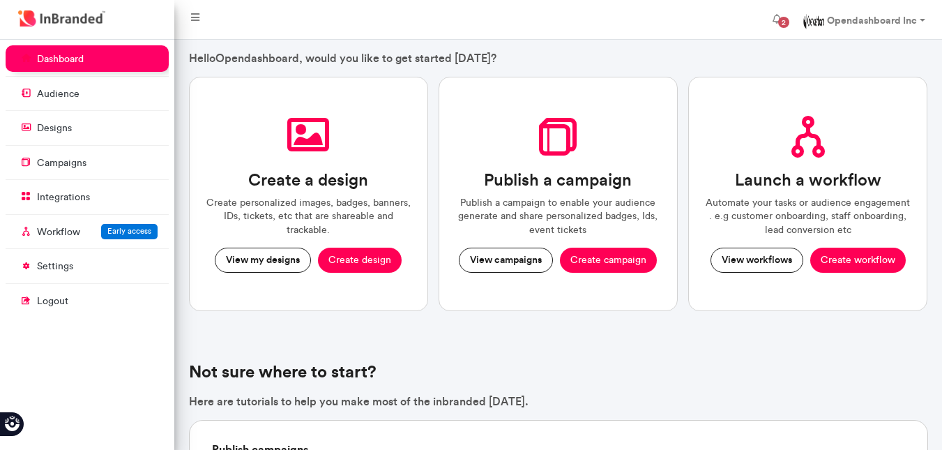
scroll to position [22, 0]
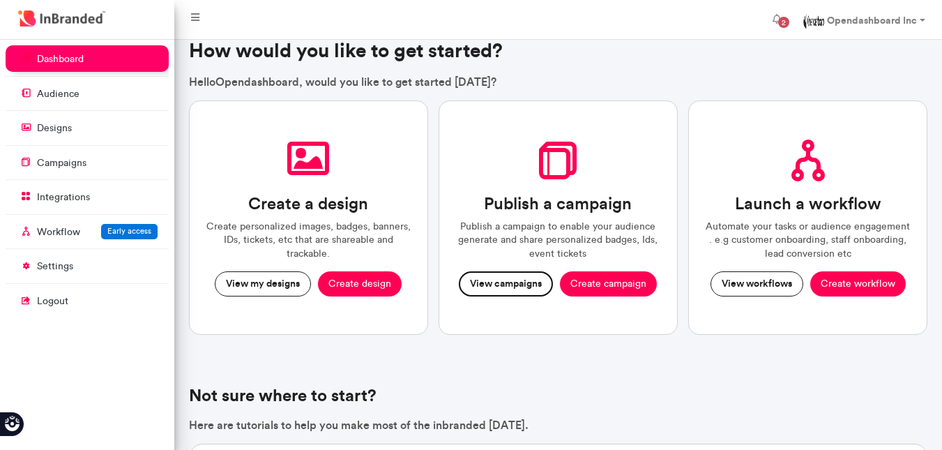
click at [519, 290] on button "View campaigns" at bounding box center [506, 283] width 94 height 25
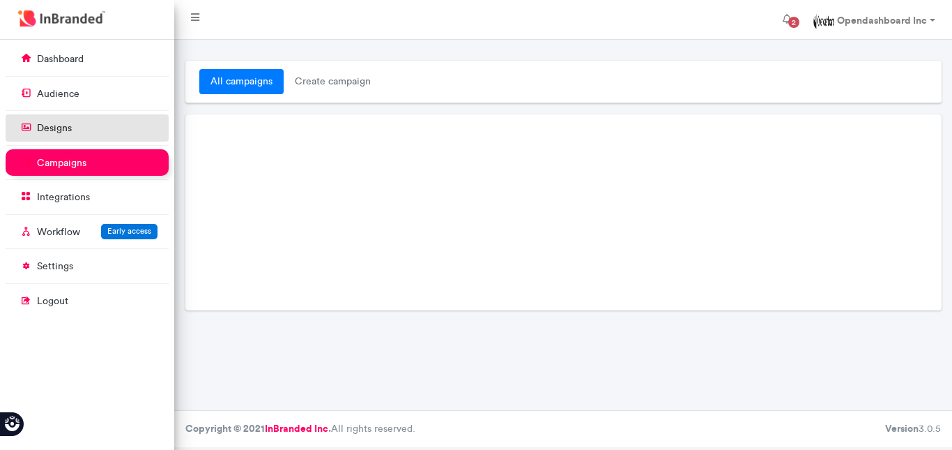
click at [79, 133] on link "designs" at bounding box center [87, 127] width 163 height 26
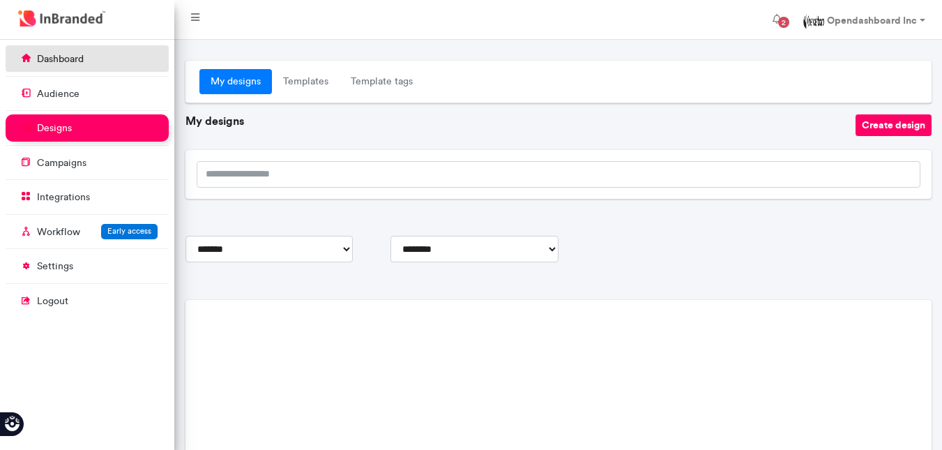
click at [79, 63] on p "dashboard" at bounding box center [60, 59] width 47 height 14
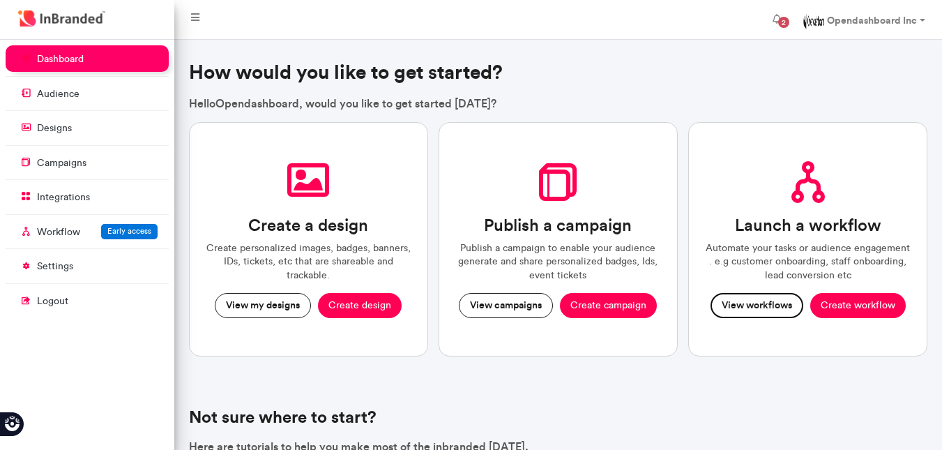
click at [753, 309] on button "View workflows" at bounding box center [756, 305] width 93 height 25
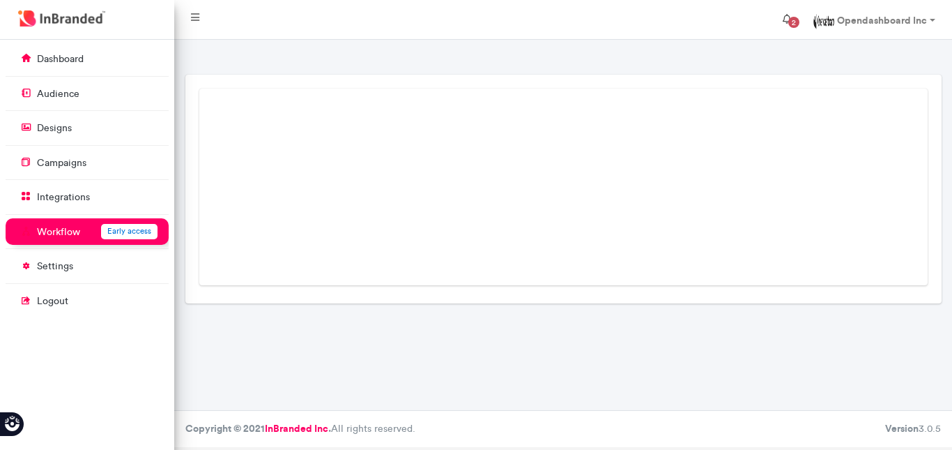
click at [796, 22] on span "2" at bounding box center [793, 22] width 11 height 11
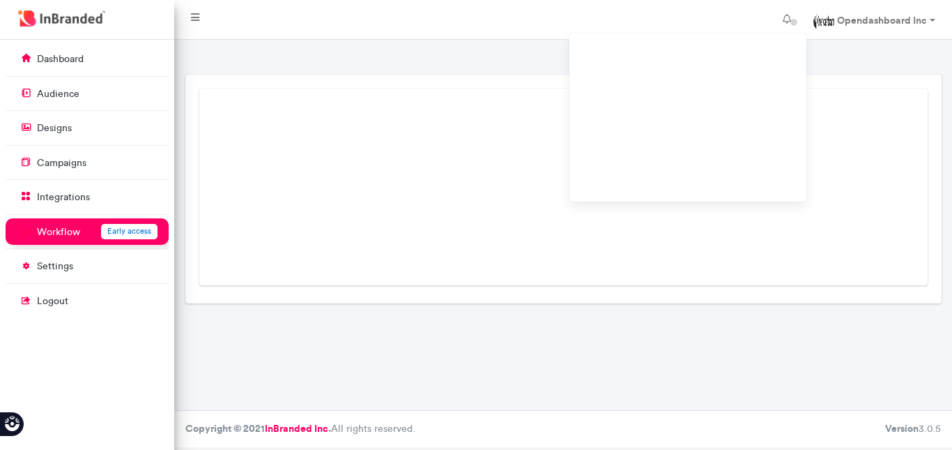
click at [518, 159] on div "Loading..." at bounding box center [564, 187] width 634 height 102
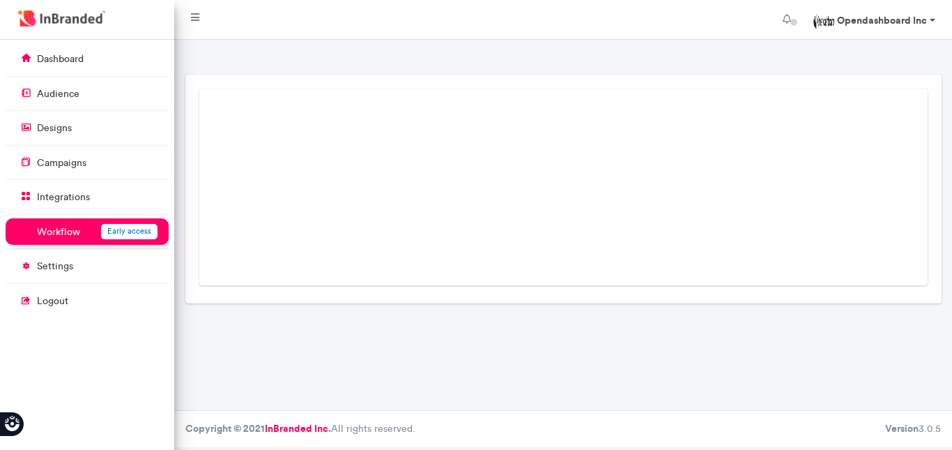
click at [938, 19] on link "Opendashboard Inc" at bounding box center [874, 20] width 144 height 28
click at [931, 19] on link "Opendashboard Inc" at bounding box center [874, 20] width 144 height 28
click at [72, 127] on link "designs" at bounding box center [87, 127] width 163 height 26
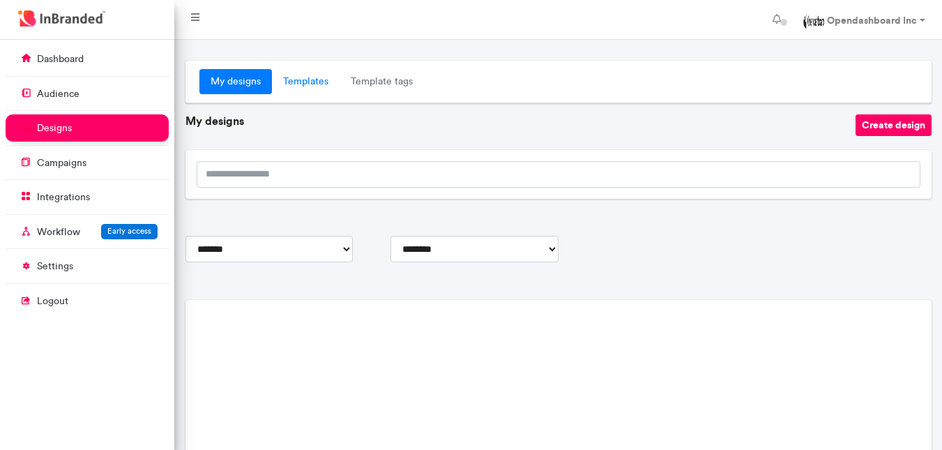
click at [315, 82] on link "Templates" at bounding box center [306, 81] width 68 height 25
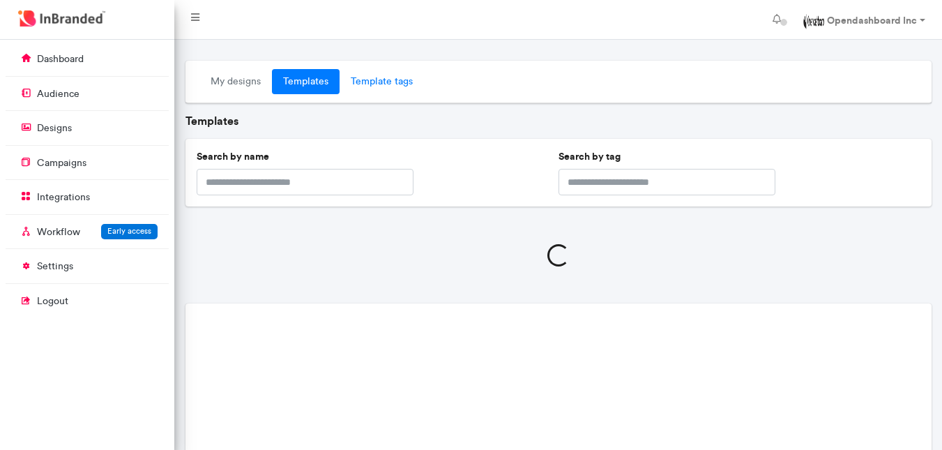
click at [386, 84] on link "Template tags" at bounding box center [381, 81] width 84 height 25
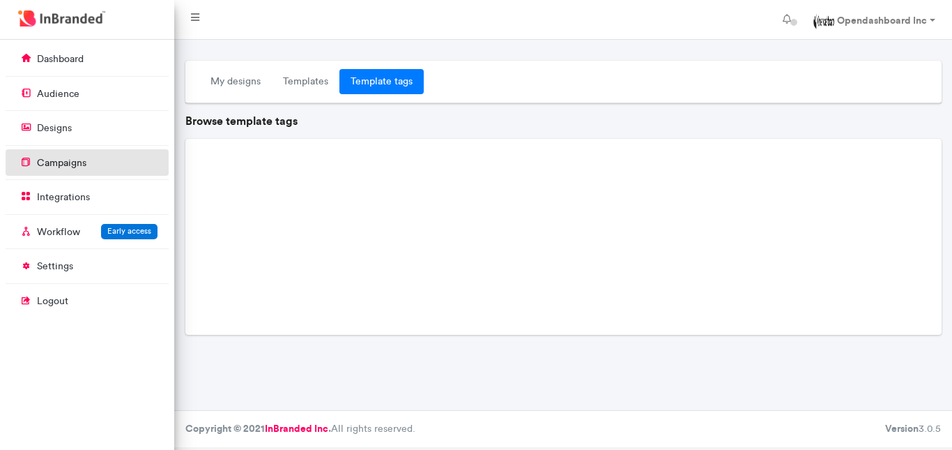
click at [41, 174] on link "campaigns" at bounding box center [87, 162] width 163 height 26
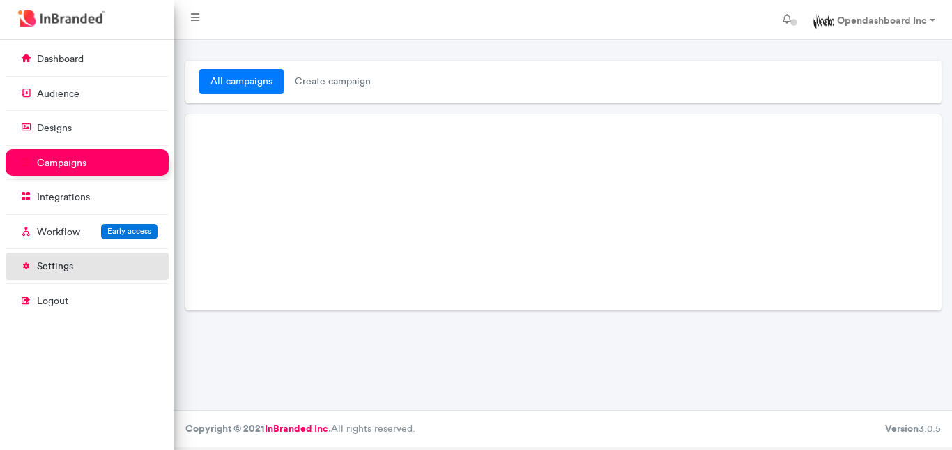
click at [63, 274] on link "settings" at bounding box center [87, 265] width 163 height 26
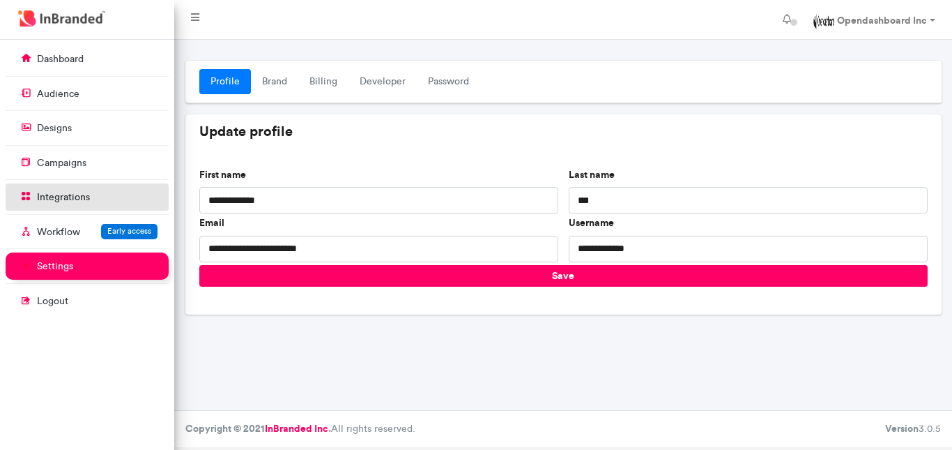
click at [74, 198] on p "integrations" at bounding box center [63, 197] width 53 height 14
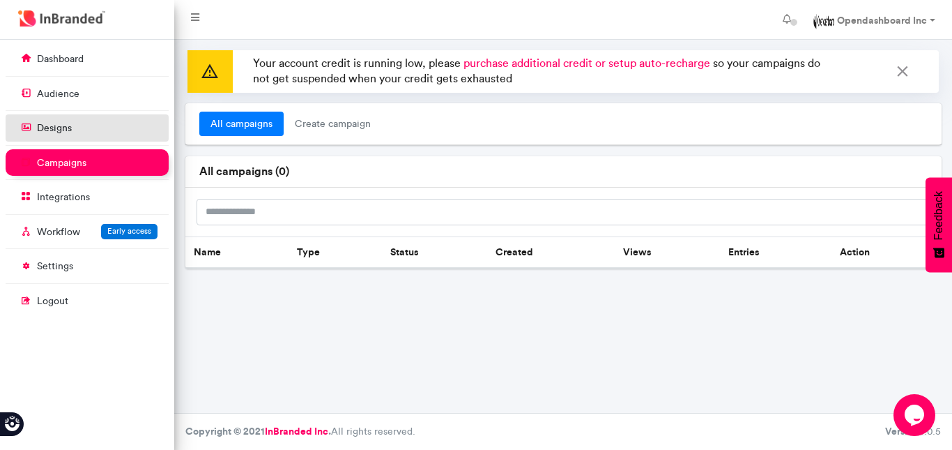
click at [109, 137] on link "designs" at bounding box center [87, 127] width 163 height 26
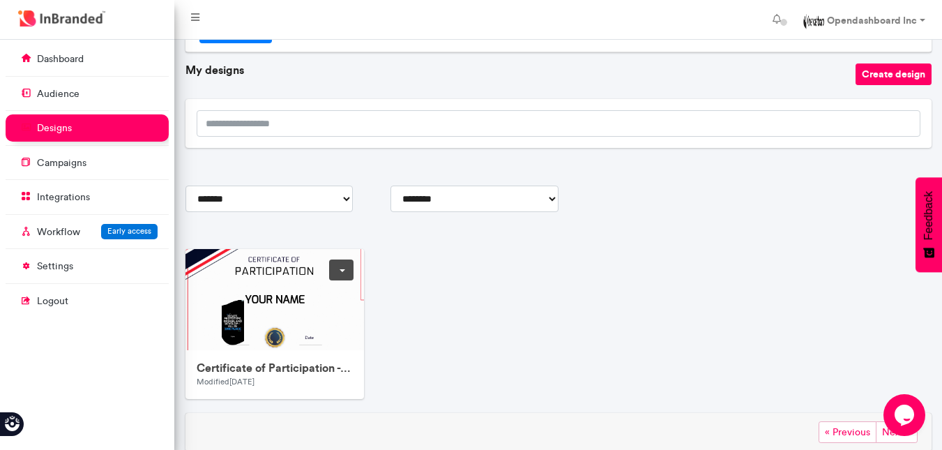
scroll to position [142, 0]
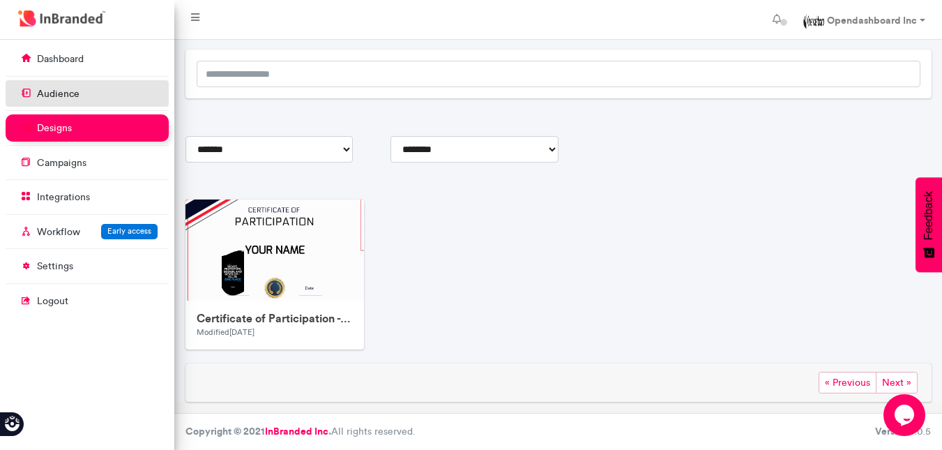
click at [91, 91] on link "audience" at bounding box center [87, 93] width 163 height 26
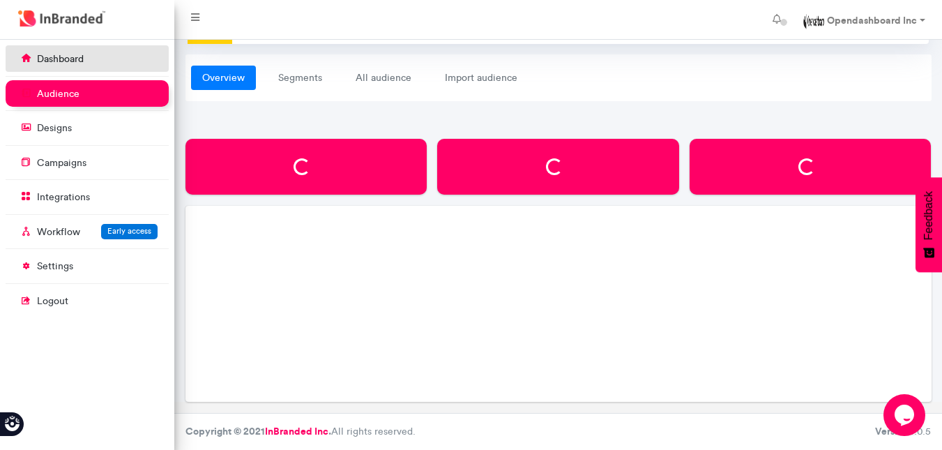
click at [91, 59] on link "dashboard" at bounding box center [87, 58] width 163 height 26
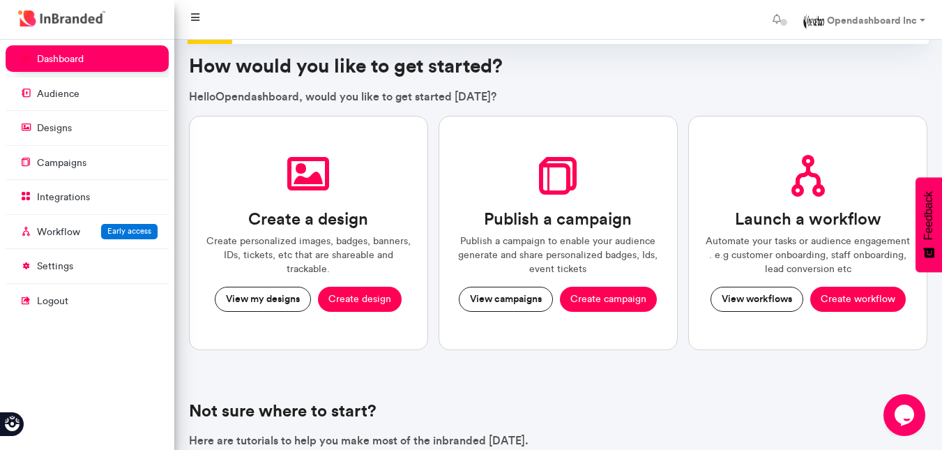
click at [199, 16] on icon at bounding box center [195, 18] width 8 height 10
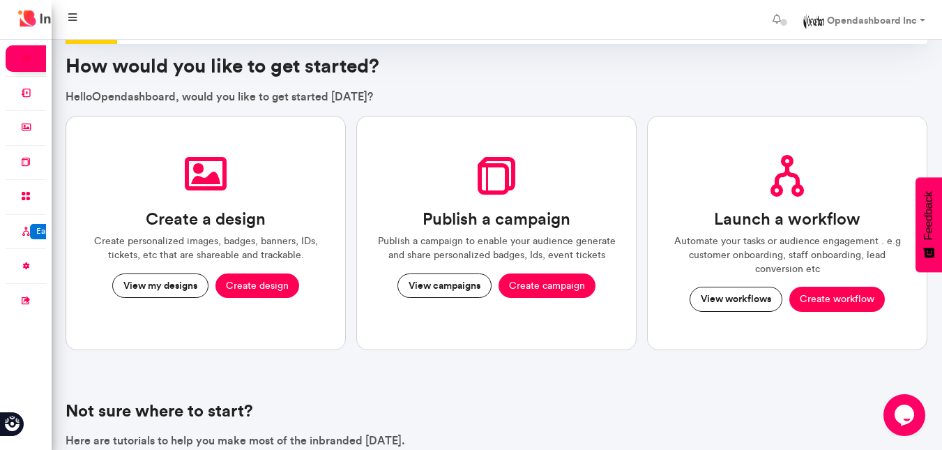
scroll to position [410, 51]
click at [733, 296] on button "View workflows" at bounding box center [735, 299] width 93 height 25
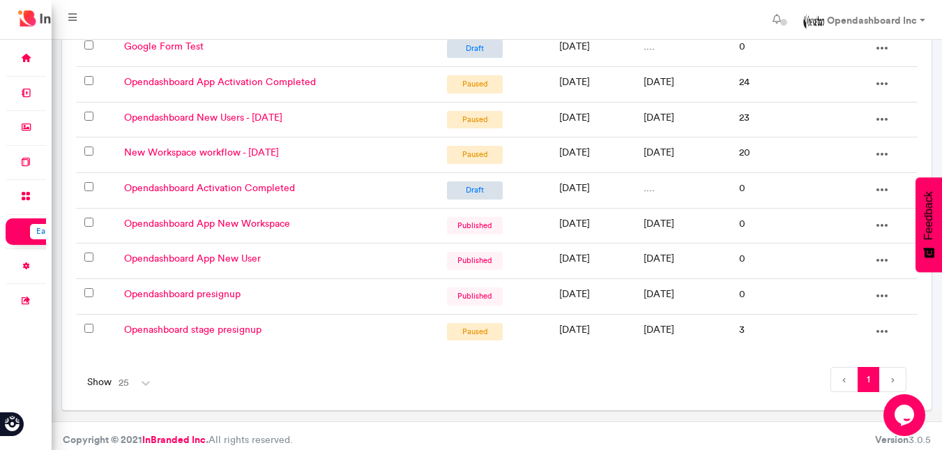
scroll to position [211, 0]
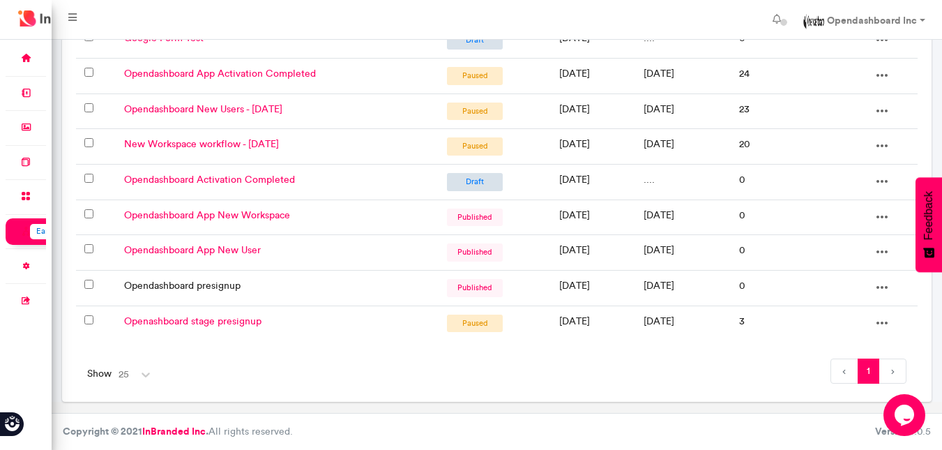
click at [206, 283] on link "Opendashboard presignup" at bounding box center [182, 286] width 116 height 12
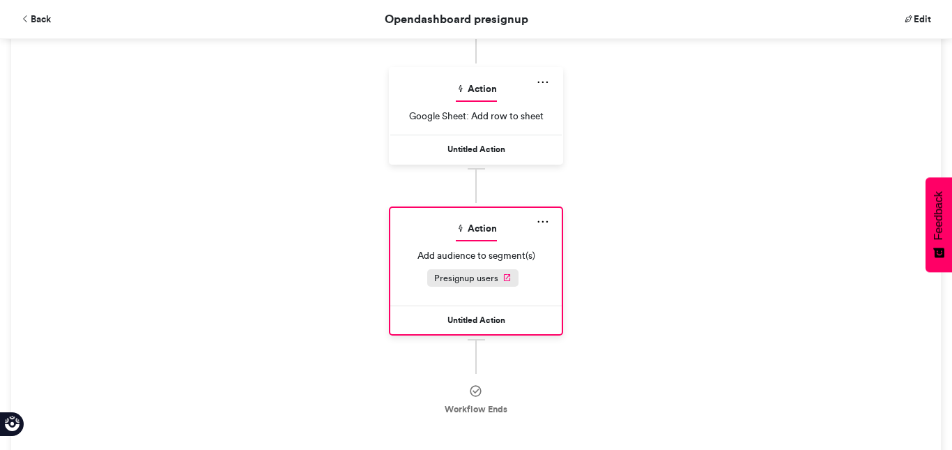
scroll to position [372, 0]
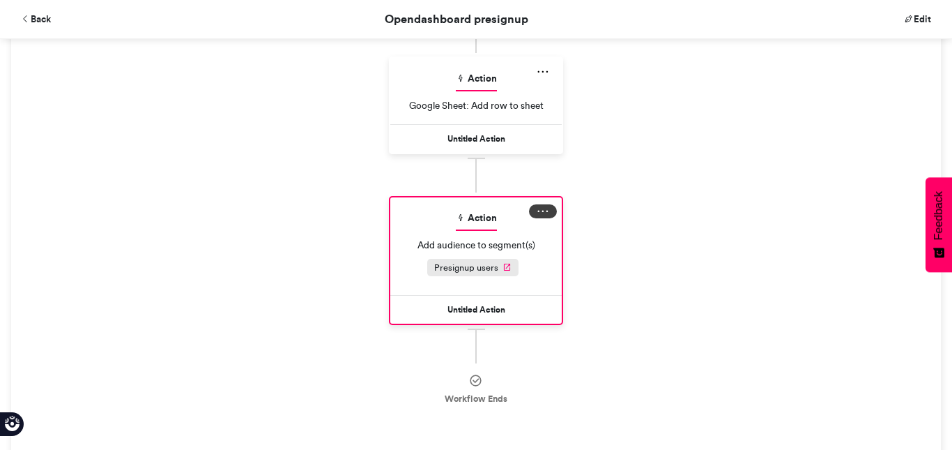
click at [541, 210] on button at bounding box center [543, 211] width 28 height 14
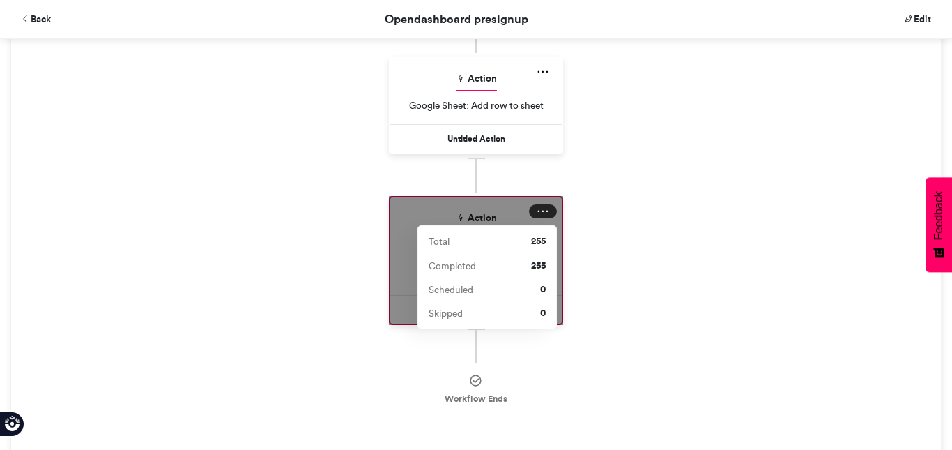
scroll to position [388, 0]
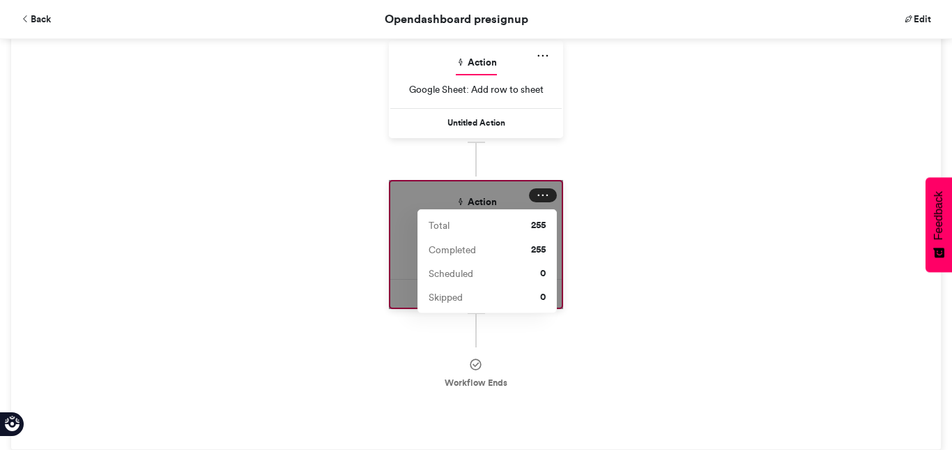
click at [592, 114] on div "Action Google Sheet: Add row to sheet Untitled Action" at bounding box center [476, 109] width 904 height 139
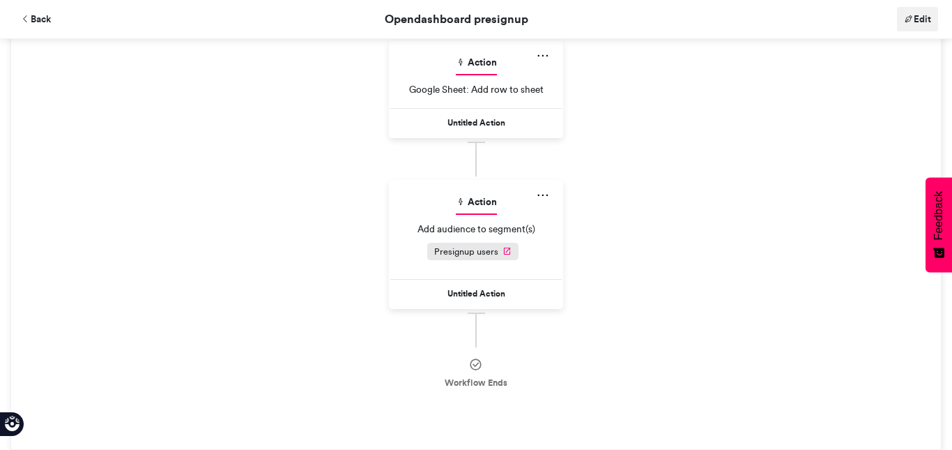
click at [915, 12] on link "Edit" at bounding box center [917, 19] width 41 height 24
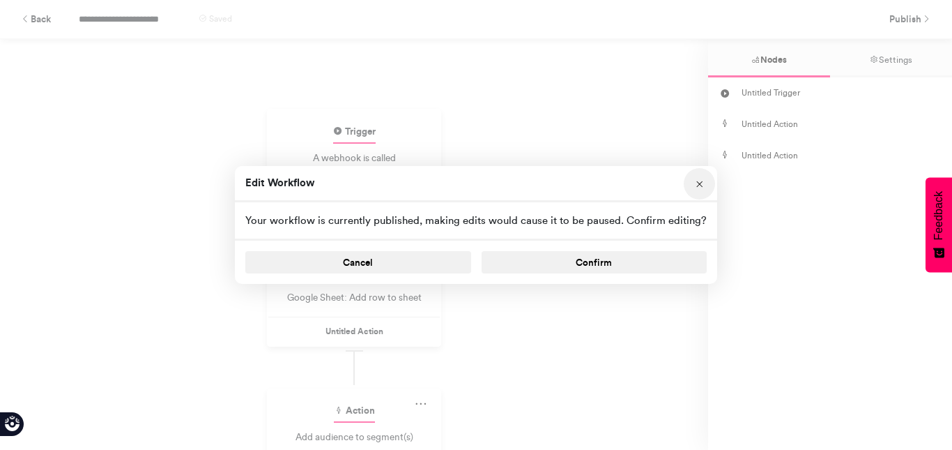
click at [697, 181] on icon at bounding box center [700, 185] width 10 height 10
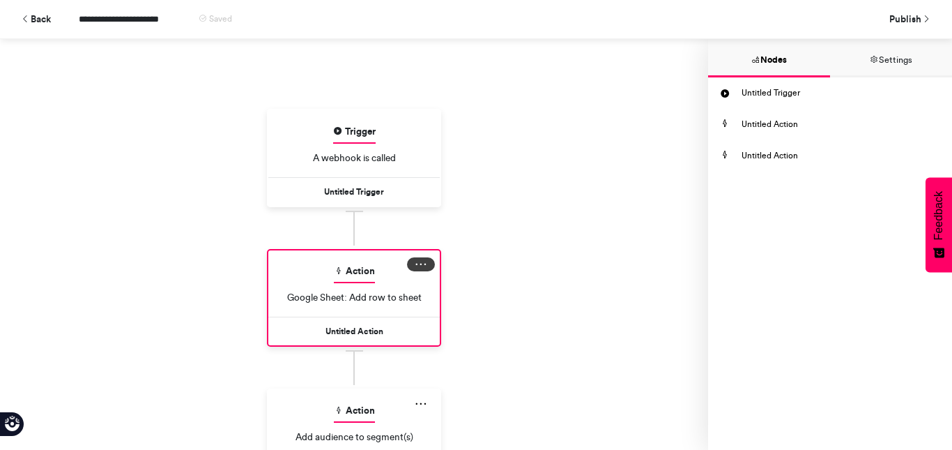
click at [420, 262] on icon at bounding box center [421, 264] width 14 height 14
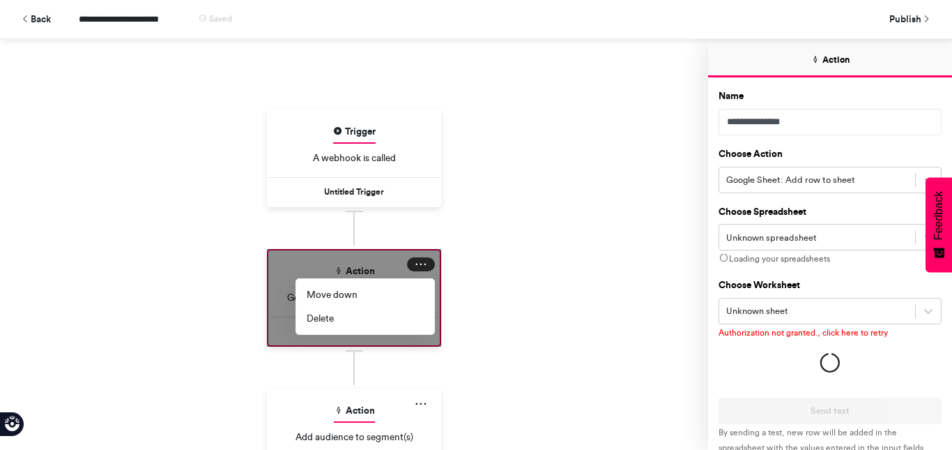
scroll to position [59, 0]
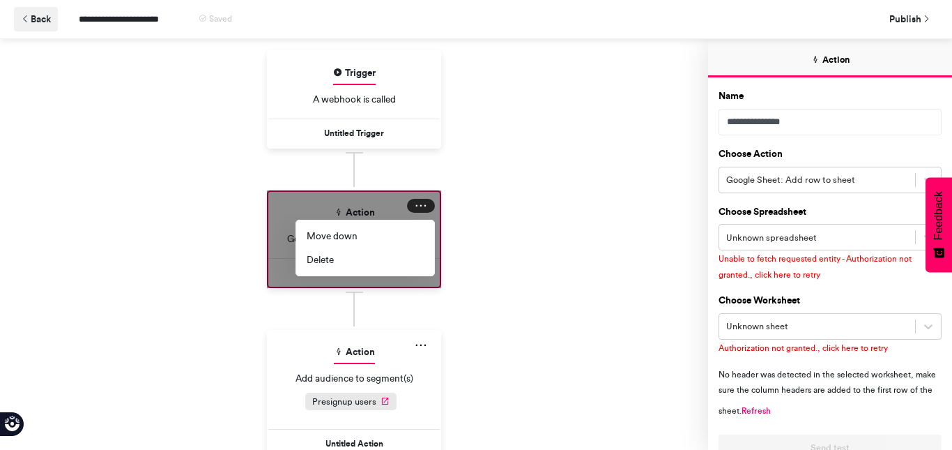
click at [43, 22] on button "Back" at bounding box center [36, 19] width 44 height 24
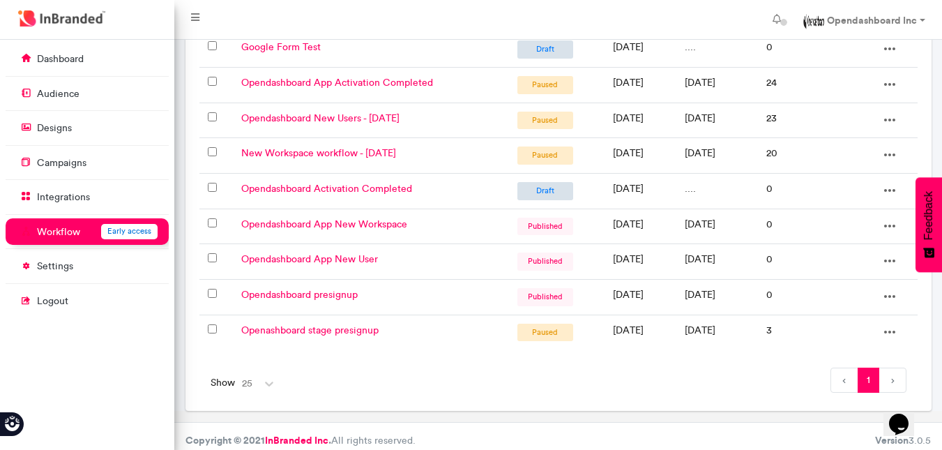
scroll to position [211, 0]
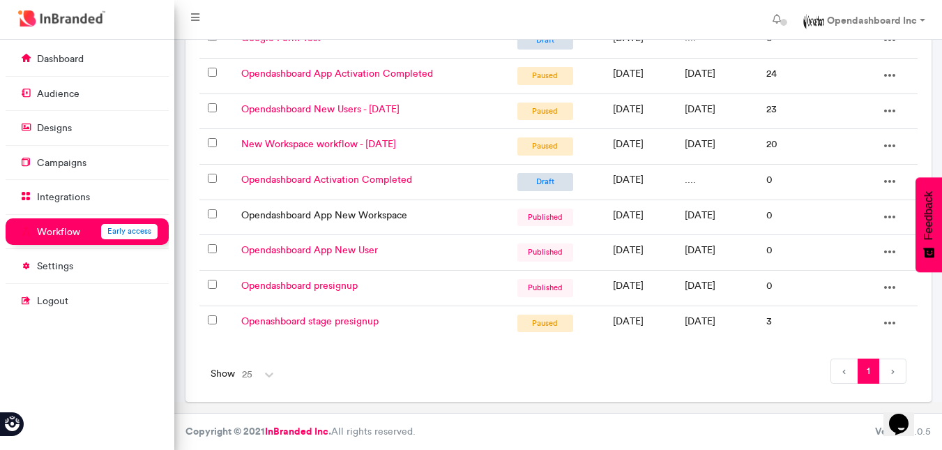
click at [369, 214] on link "Opendashboard App New Workspace" at bounding box center [324, 215] width 166 height 12
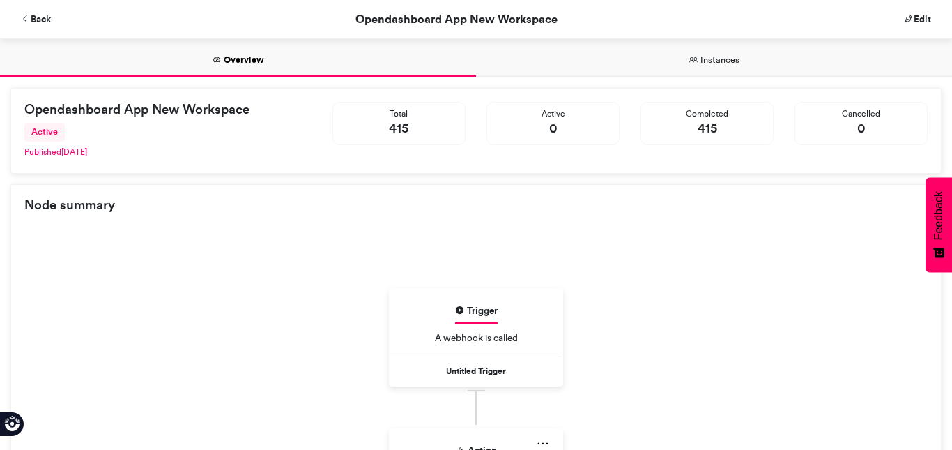
scroll to position [186, 0]
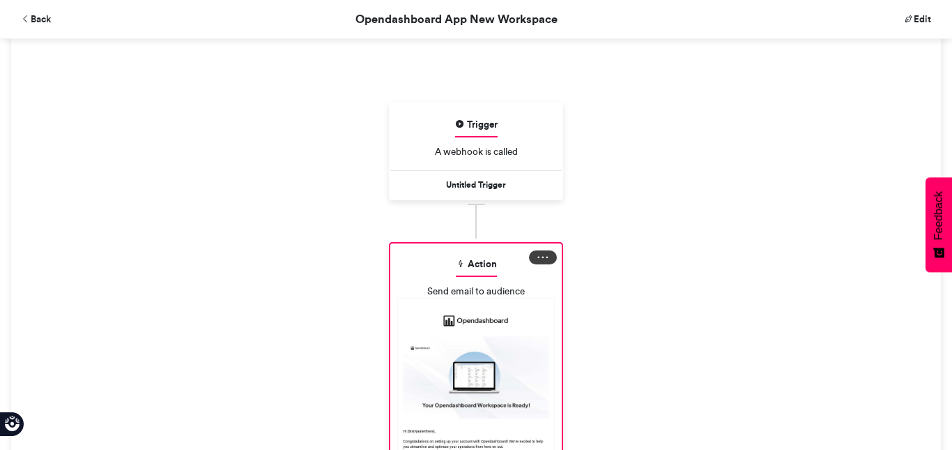
click at [536, 258] on icon at bounding box center [543, 257] width 14 height 14
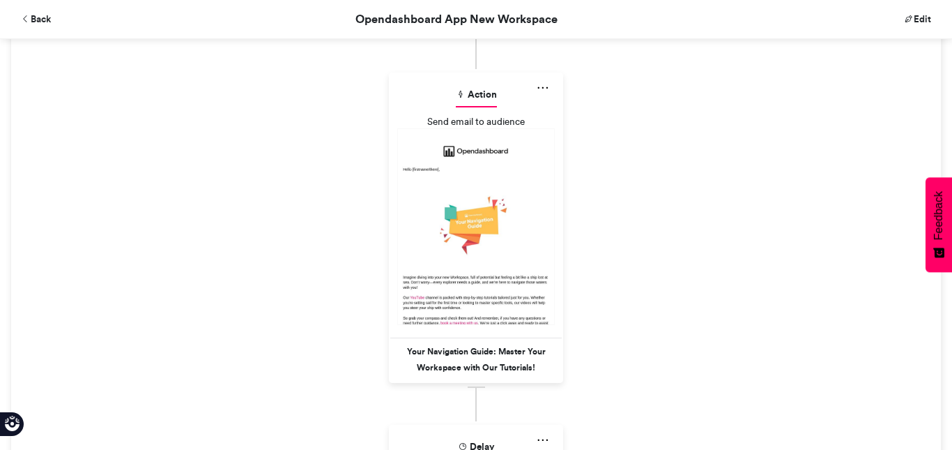
scroll to position [869, 0]
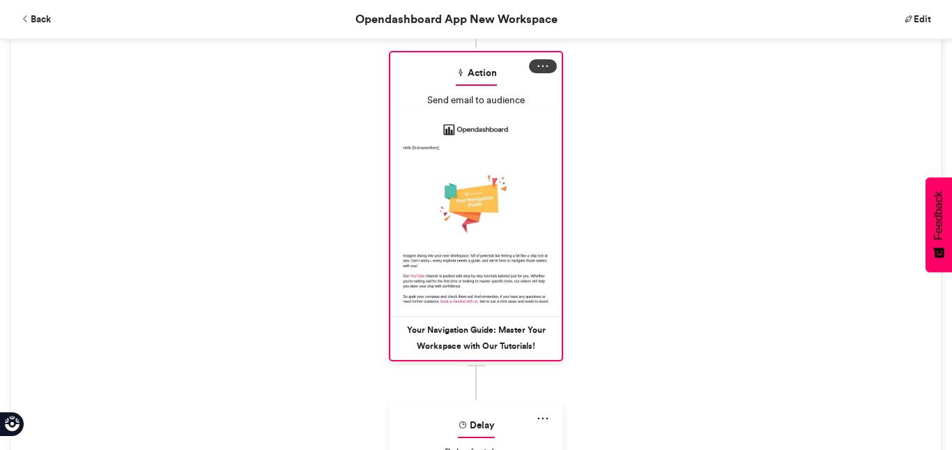
click at [536, 63] on icon at bounding box center [543, 66] width 14 height 14
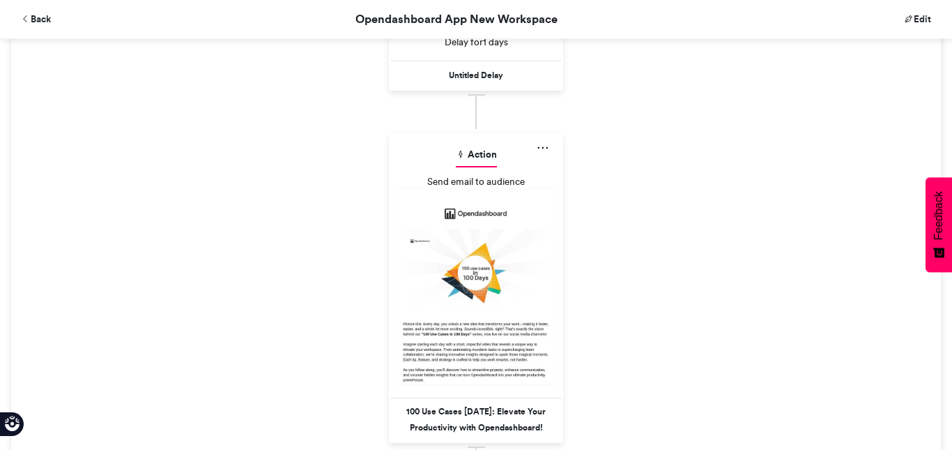
scroll to position [1304, 0]
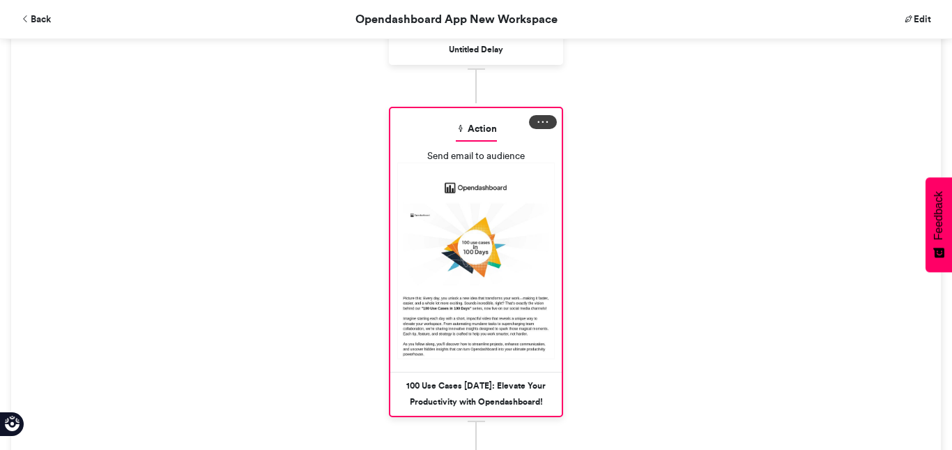
click at [540, 119] on button at bounding box center [543, 122] width 28 height 14
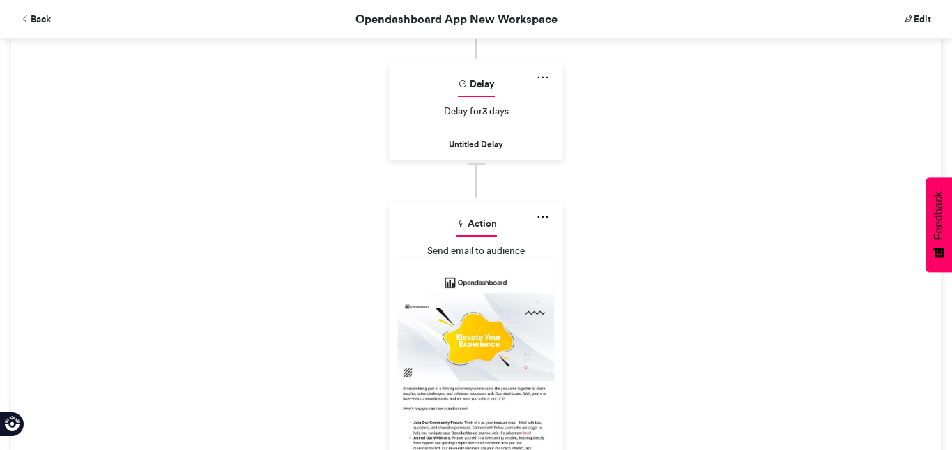
scroll to position [1712, 0]
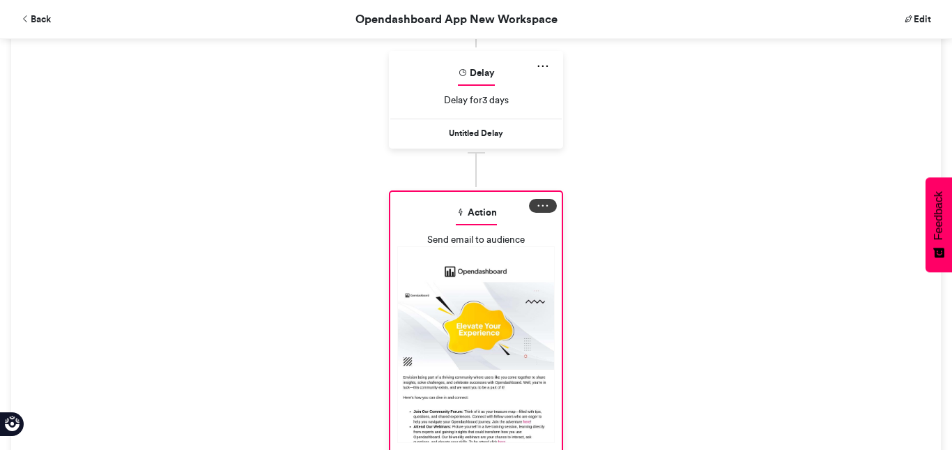
click at [539, 206] on icon at bounding box center [543, 206] width 14 height 14
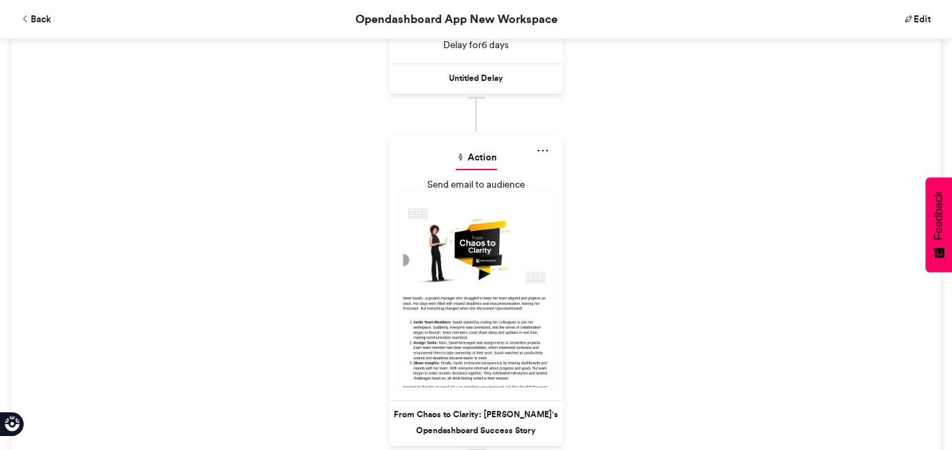
scroll to position [2259, 0]
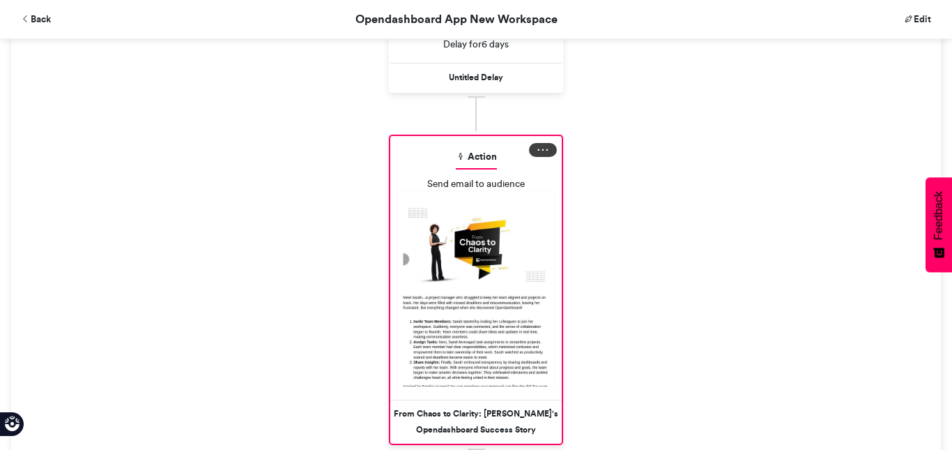
click at [540, 146] on button at bounding box center [543, 150] width 28 height 14
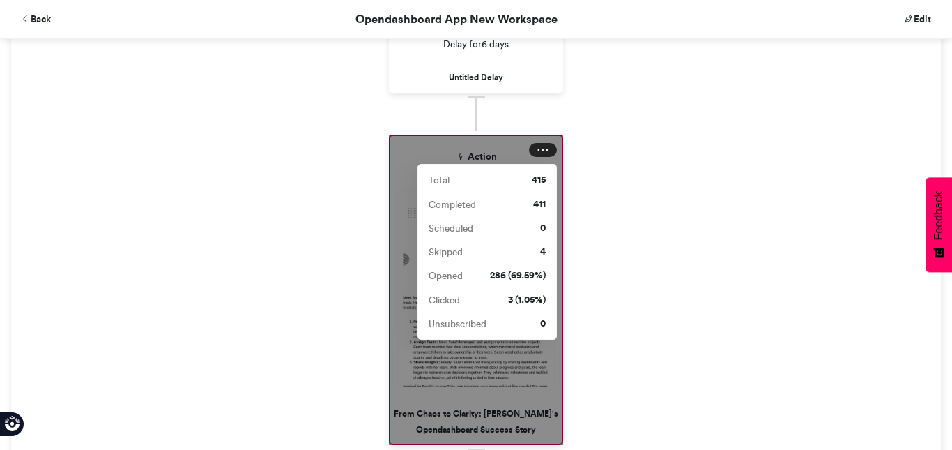
scroll to position [2305, 0]
